Goal: Task Accomplishment & Management: Manage account settings

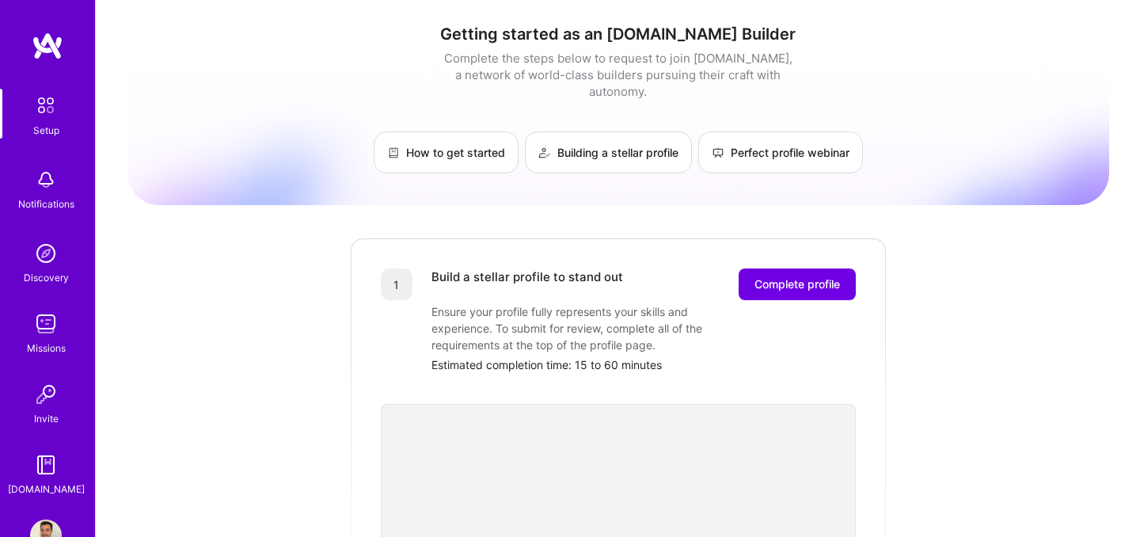
scroll to position [2, 0]
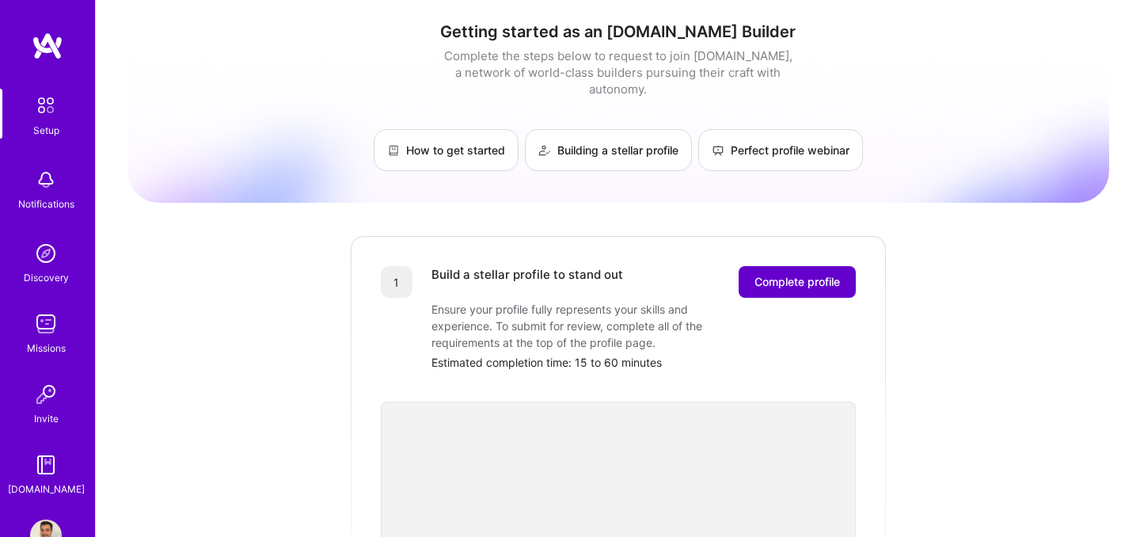
click at [816, 274] on span "Complete profile" at bounding box center [796, 282] width 85 height 16
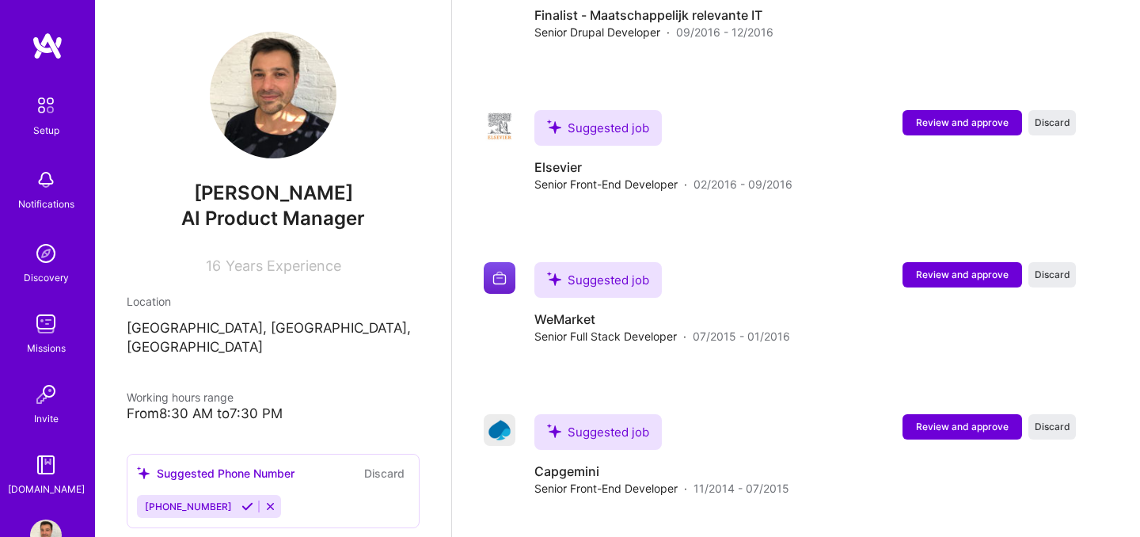
scroll to position [3440, 0]
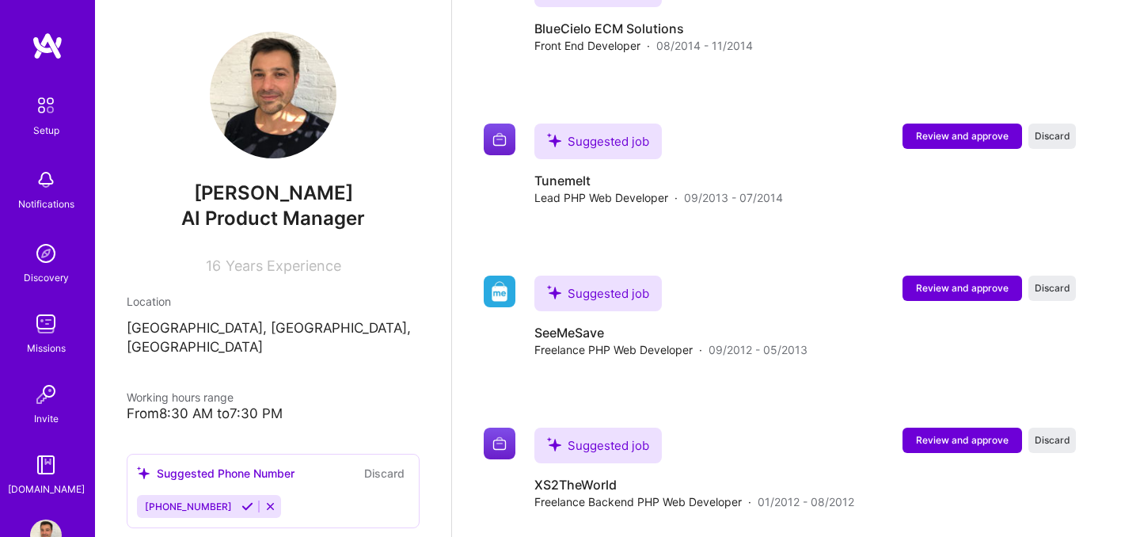
click at [760, 275] on div "Suggested job SeeMeSave Freelance PHP Web Developer · 09/2012 - 05/2013" at bounding box center [670, 316] width 273 height 82
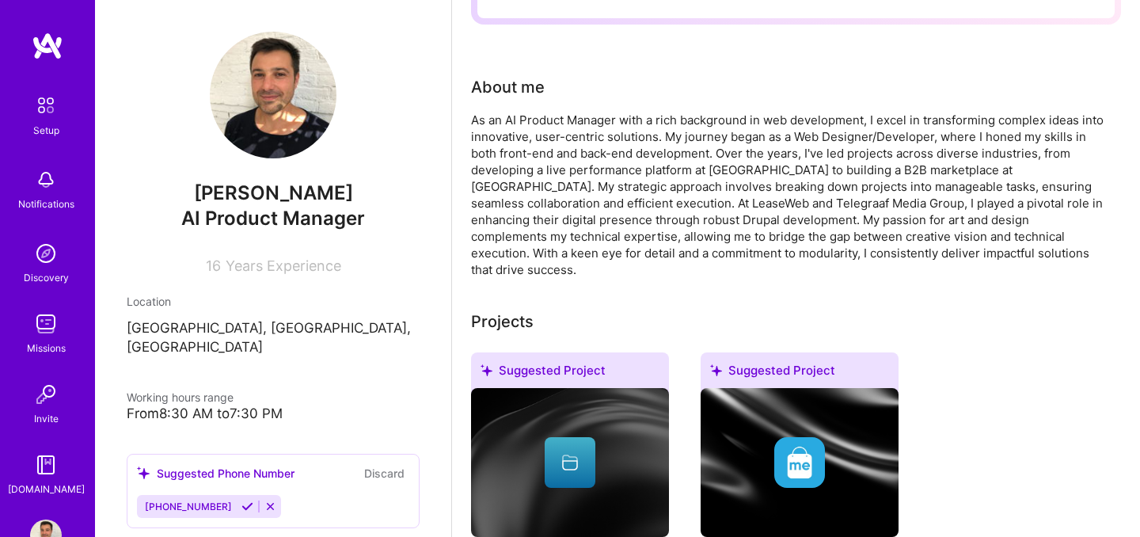
scroll to position [0, 0]
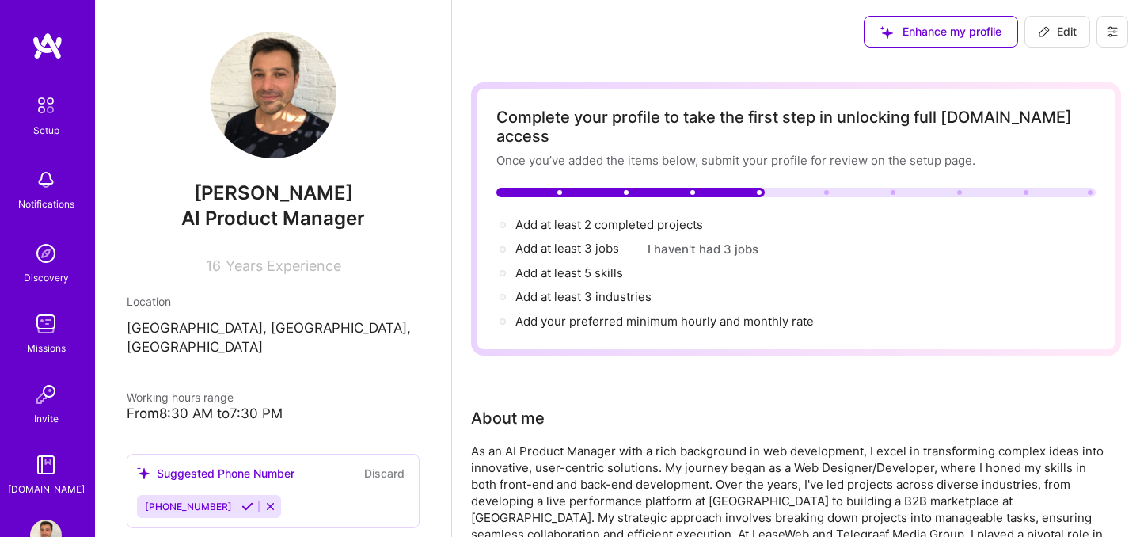
click at [1111, 31] on icon at bounding box center [1112, 32] width 9 height 2
click at [1054, 72] on button "Settings" at bounding box center [1068, 67] width 119 height 40
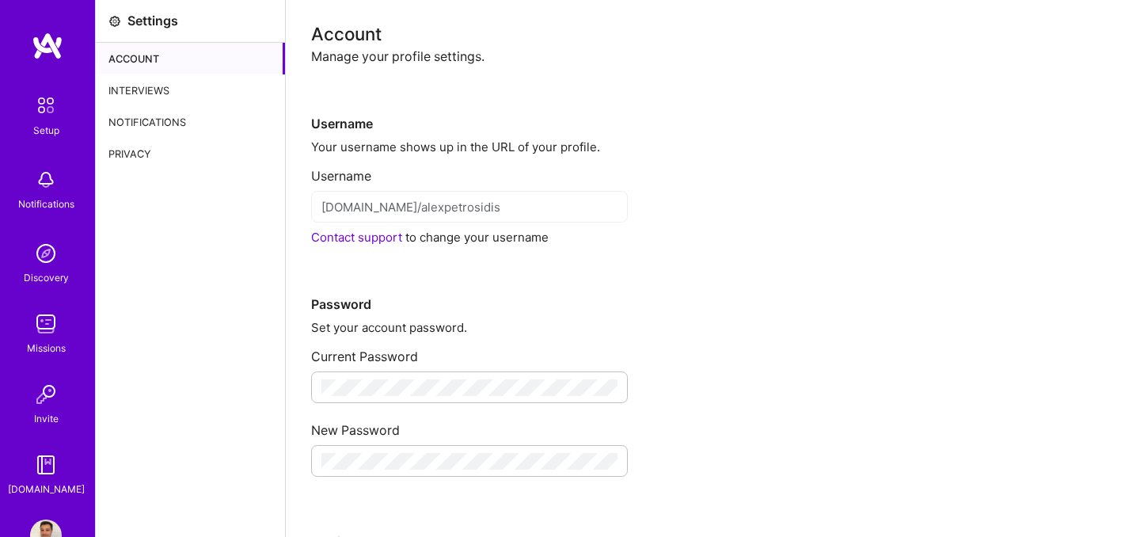
click at [155, 84] on div "Interviews" at bounding box center [190, 90] width 189 height 32
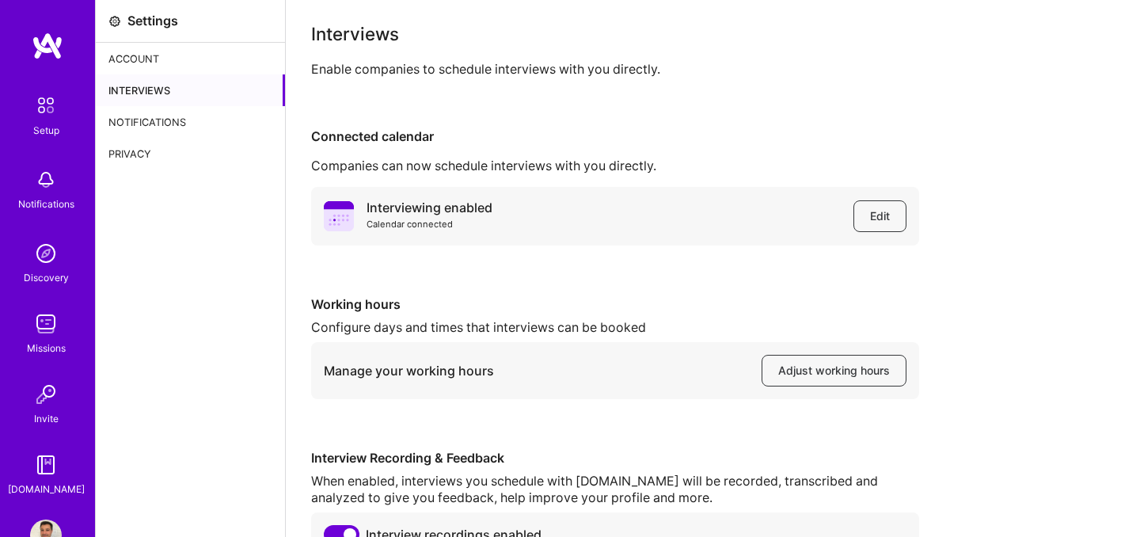
click at [142, 59] on div "Account" at bounding box center [190, 59] width 189 height 32
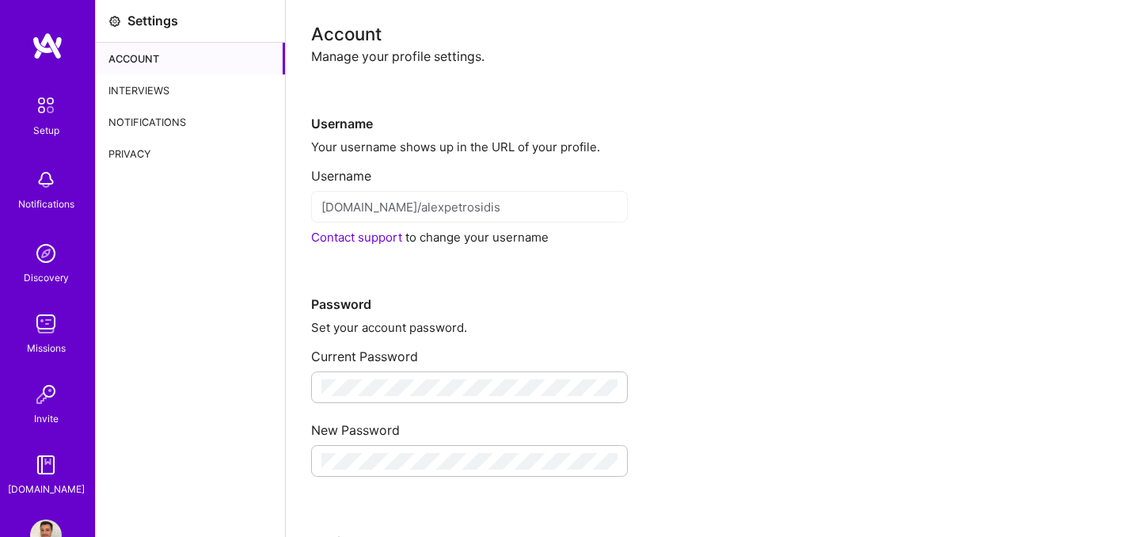
click at [36, 114] on img at bounding box center [45, 105] width 33 height 33
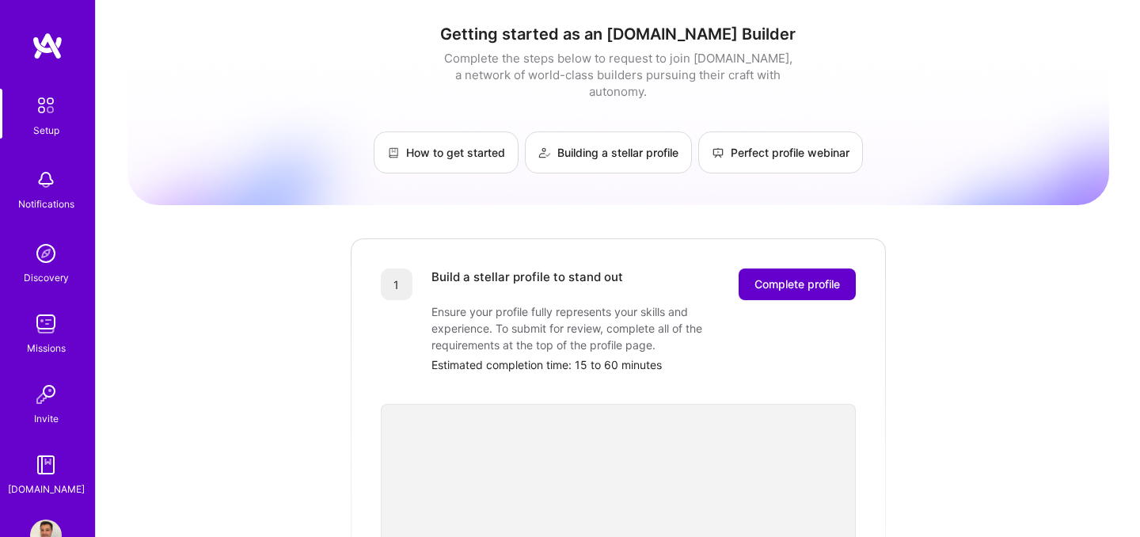
click at [788, 276] on span "Complete profile" at bounding box center [796, 284] width 85 height 16
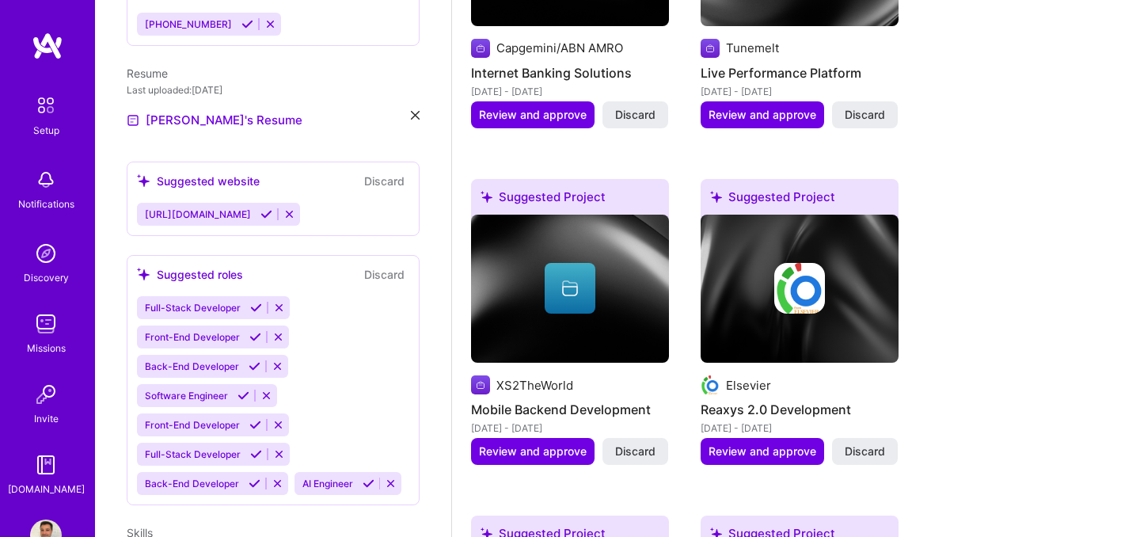
scroll to position [446, 0]
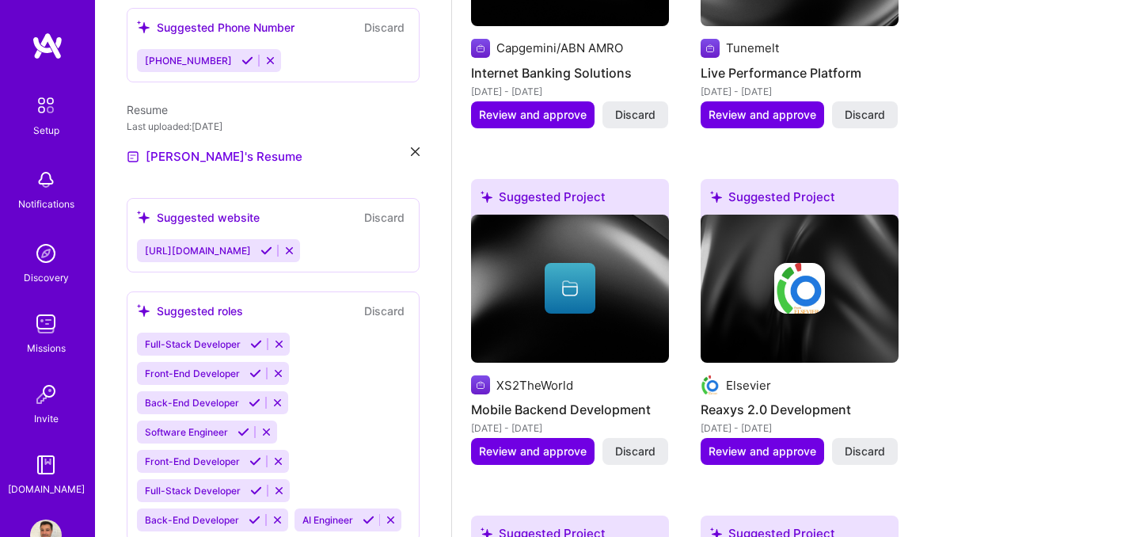
click at [413, 147] on icon at bounding box center [415, 151] width 9 height 9
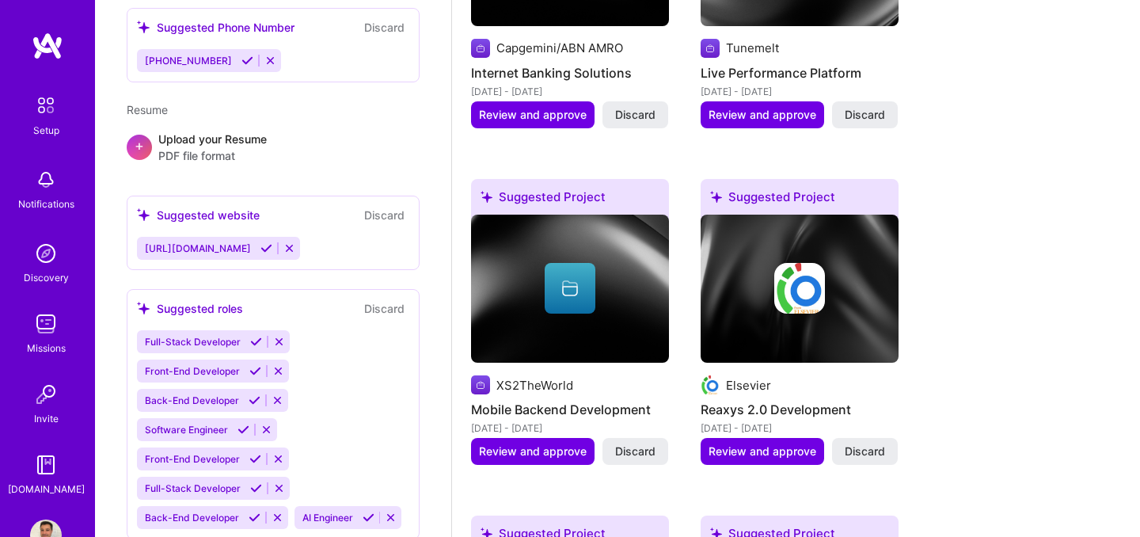
click at [205, 147] on span "PDF file format" at bounding box center [212, 155] width 108 height 17
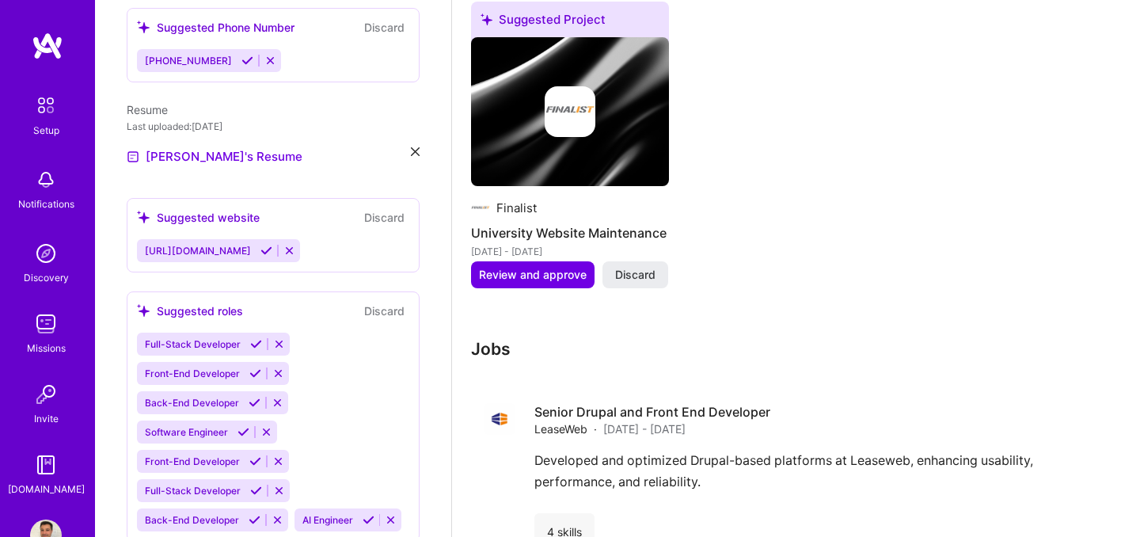
scroll to position [2447, 0]
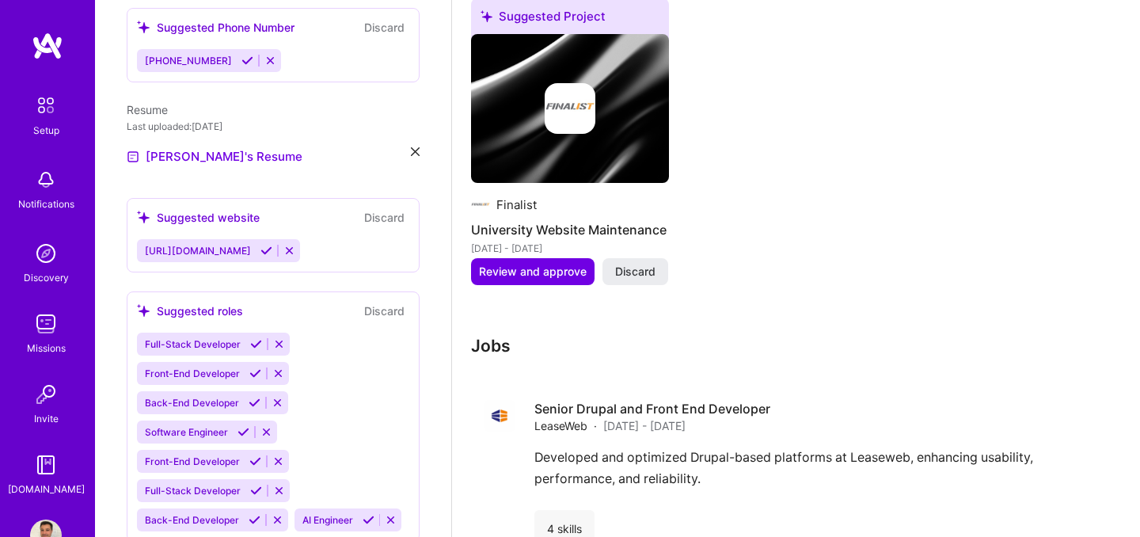
click at [532, 264] on span "Review and approve" at bounding box center [533, 272] width 108 height 16
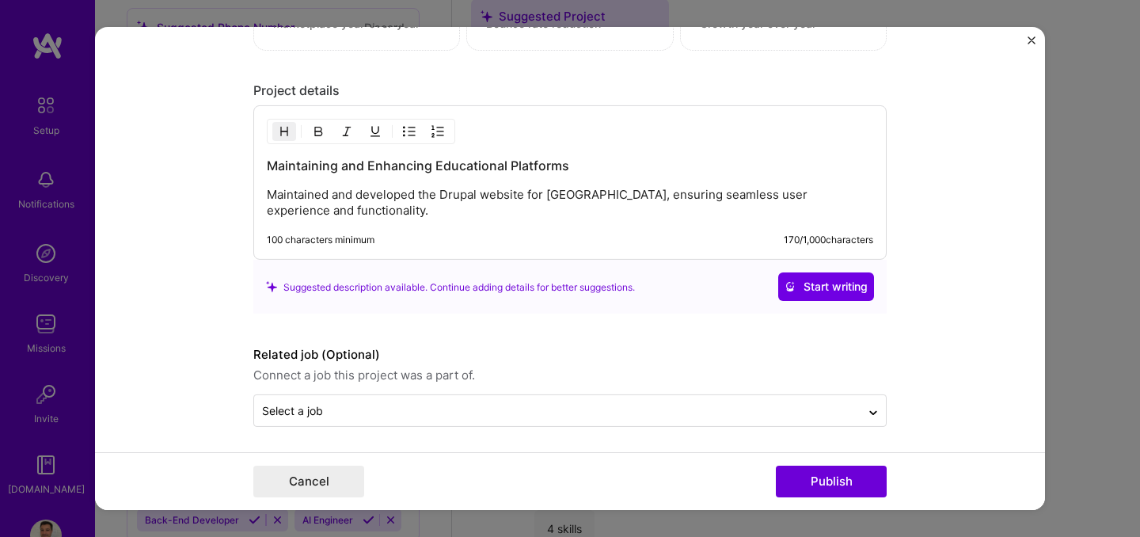
scroll to position [1392, 0]
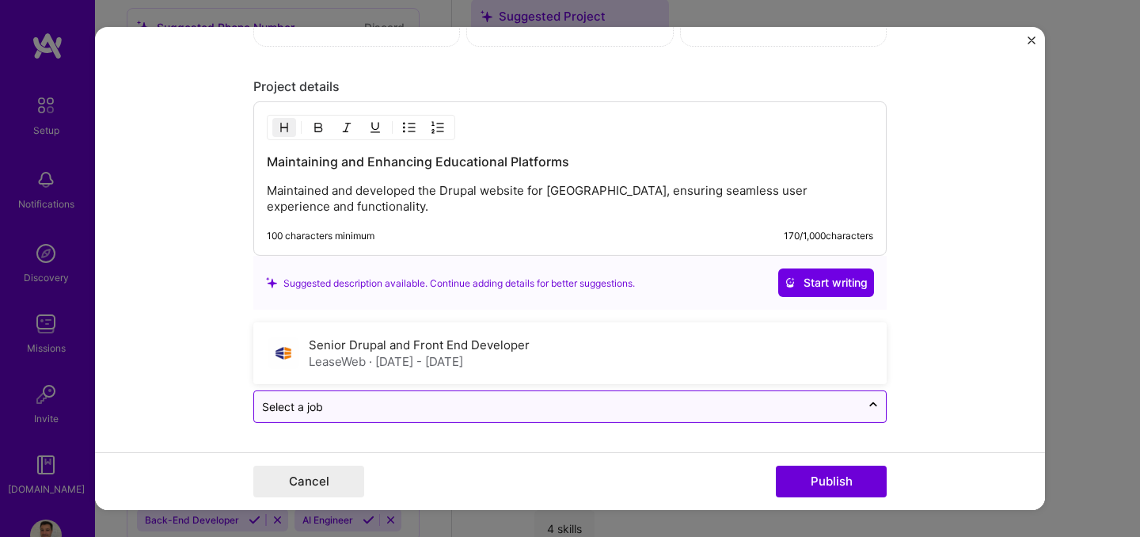
click at [448, 399] on input "text" at bounding box center [557, 406] width 591 height 17
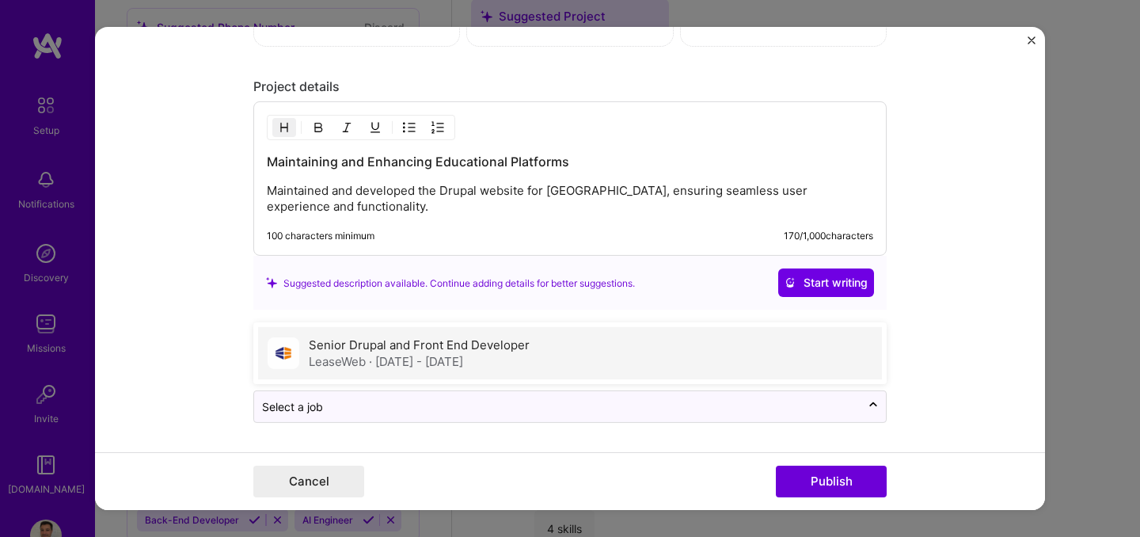
click at [454, 351] on label "Senior Drupal and Front End Developer" at bounding box center [419, 344] width 221 height 15
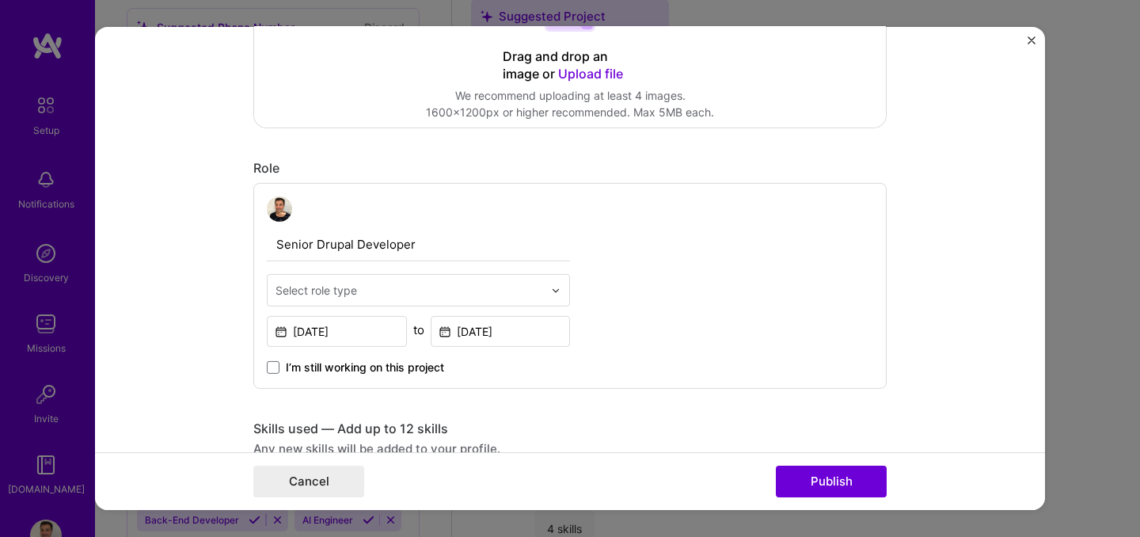
scroll to position [437, 0]
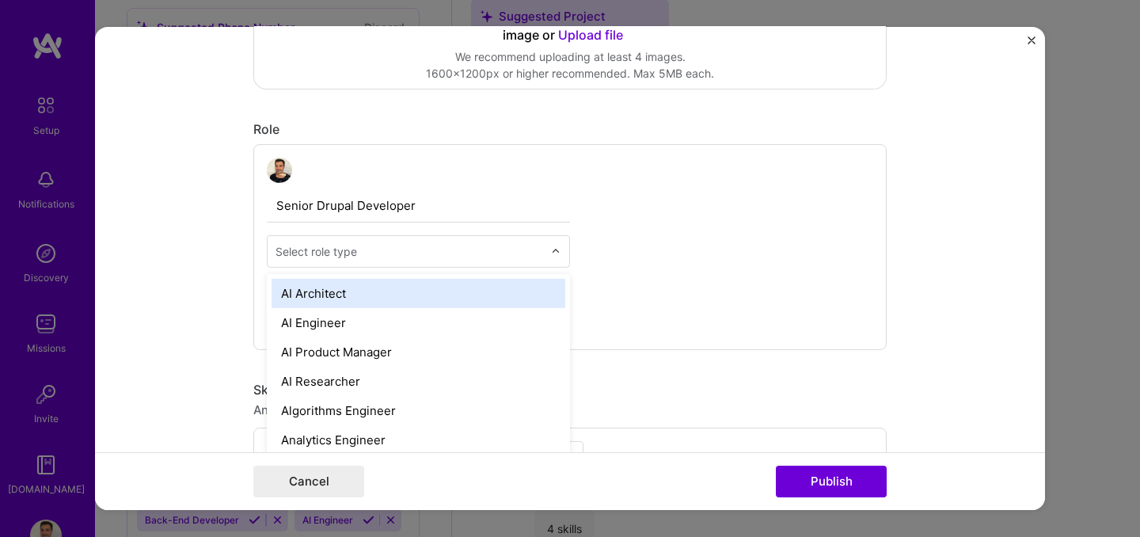
click at [516, 246] on input "text" at bounding box center [409, 251] width 268 height 17
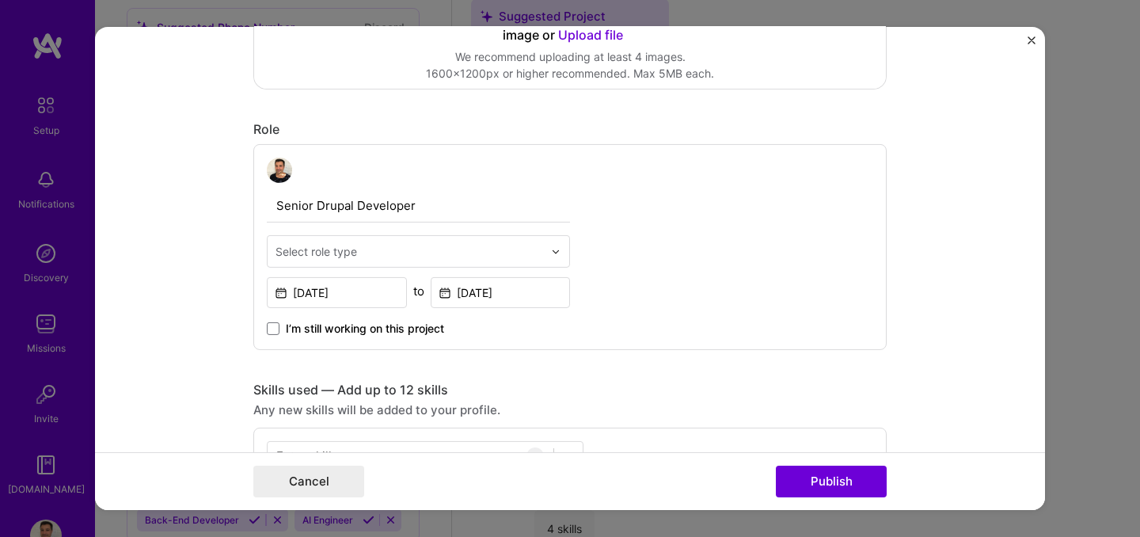
click at [629, 297] on div "Senior Drupal Developer Select role type [DATE] to [DATE] I’m still working on …" at bounding box center [569, 247] width 633 height 206
click at [811, 473] on button "Publish" at bounding box center [831, 481] width 111 height 32
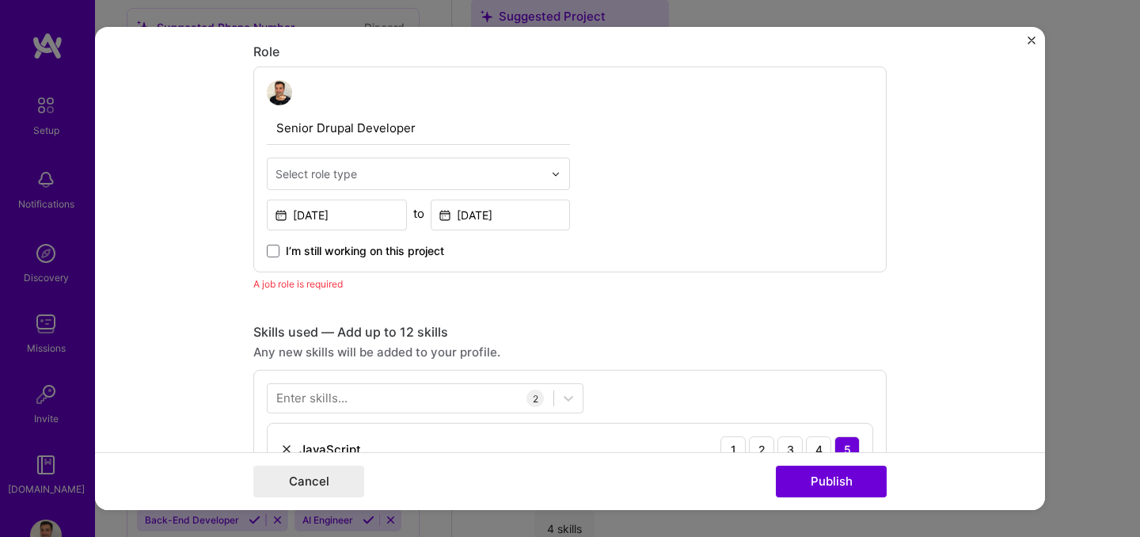
scroll to position [532, 0]
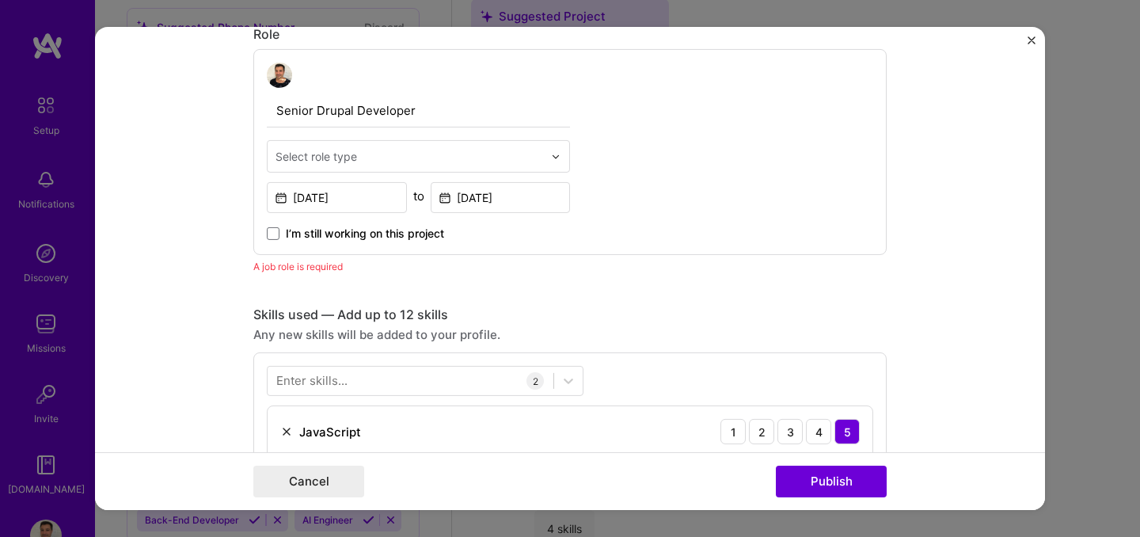
click at [326, 161] on div "Select role type" at bounding box center [316, 156] width 82 height 17
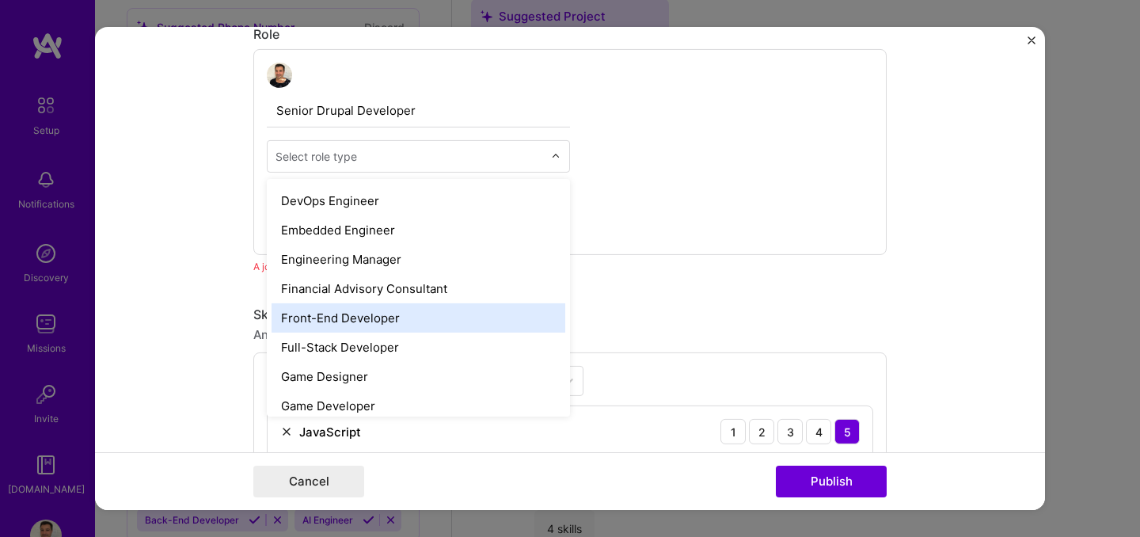
scroll to position [813, 0]
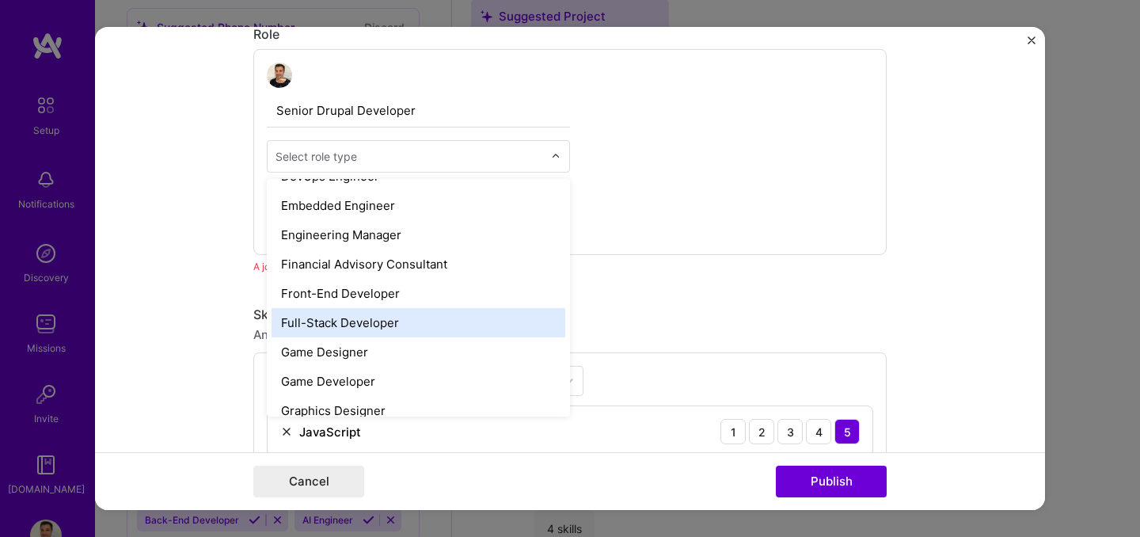
click at [385, 319] on div "Full-Stack Developer" at bounding box center [419, 322] width 294 height 29
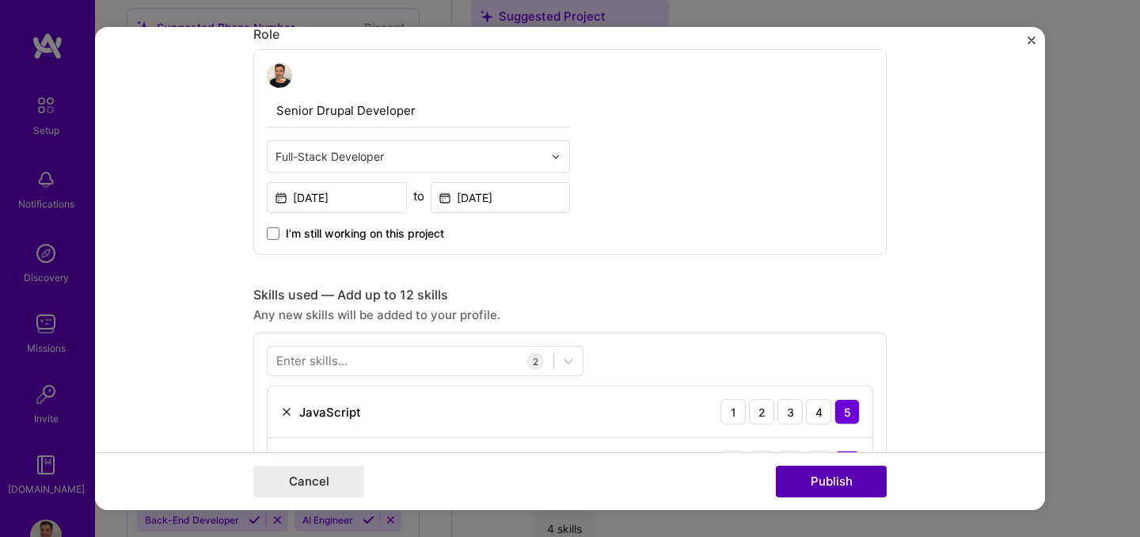
click at [805, 479] on button "Publish" at bounding box center [831, 481] width 111 height 32
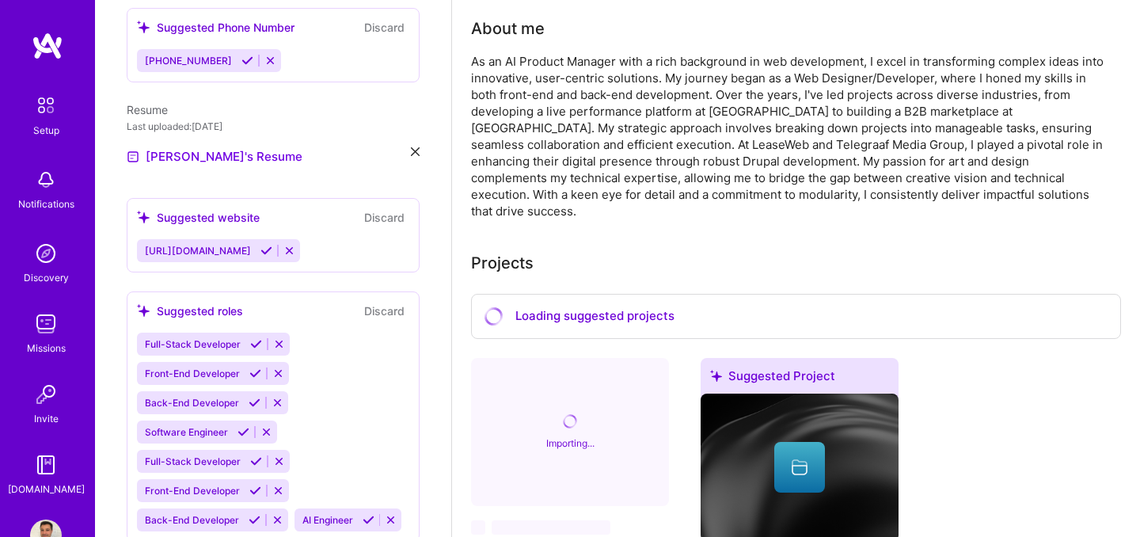
scroll to position [577, 0]
